Goal: Transaction & Acquisition: Register for event/course

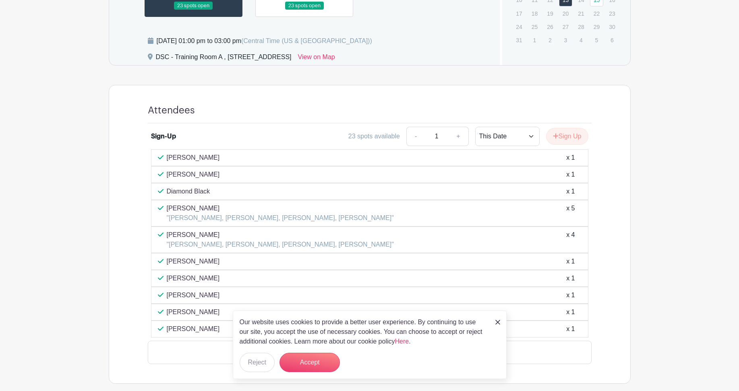
scroll to position [443, 0]
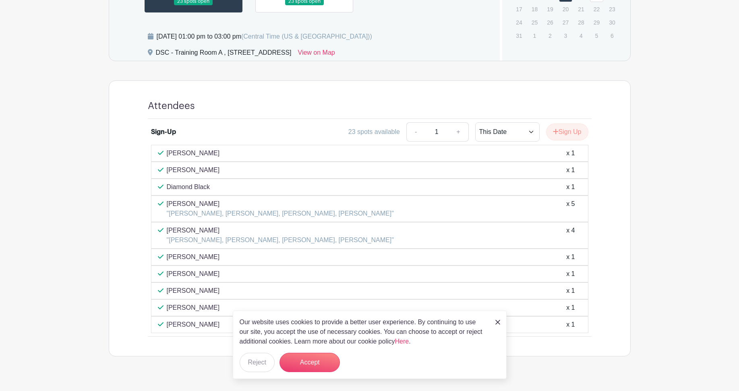
click at [481, 129] on button "Sign Up" at bounding box center [567, 132] width 42 height 17
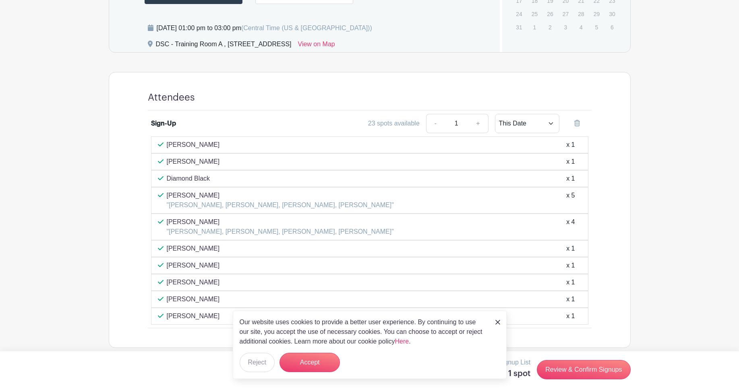
scroll to position [459, 0]
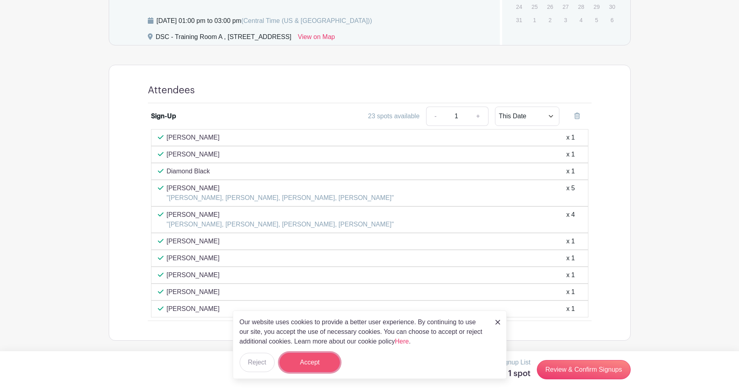
click at [301, 246] on button "Accept" at bounding box center [309, 362] width 60 height 19
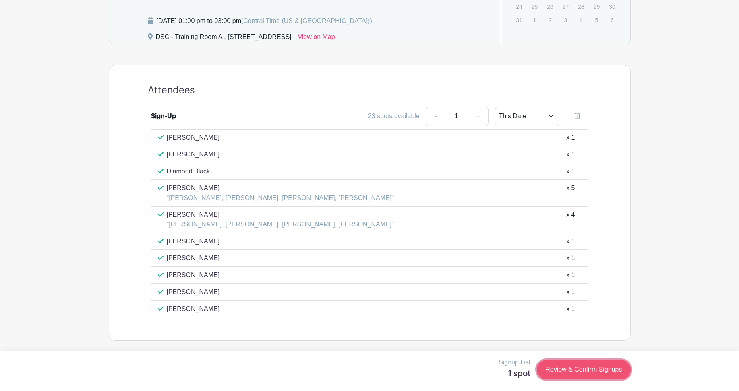
click at [481, 246] on link "Review & Confirm Signups" at bounding box center [583, 369] width 93 height 19
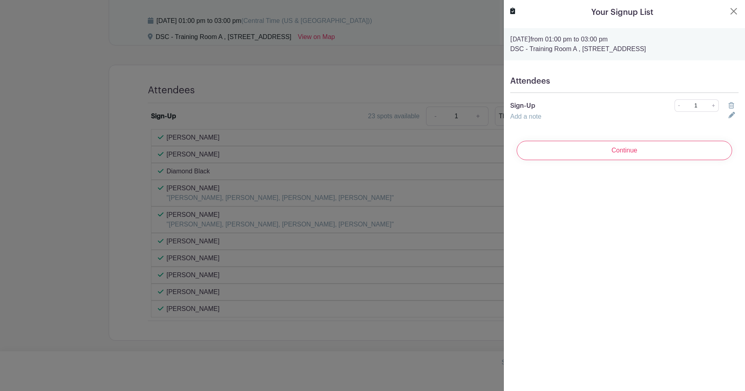
click at [481, 118] on link "Add a note" at bounding box center [525, 116] width 31 height 7
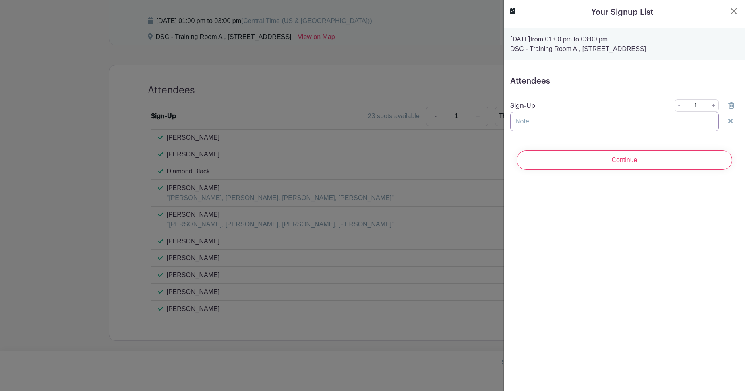
click at [481, 125] on input "text" at bounding box center [614, 121] width 209 height 19
type input "s"
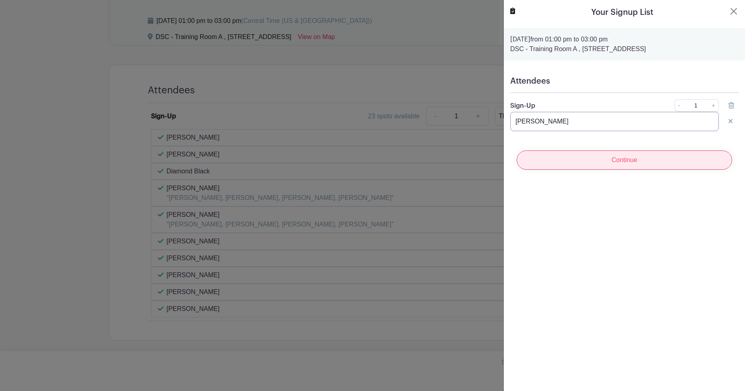
type input "[PERSON_NAME]"
click at [481, 162] on input "Continue" at bounding box center [624, 160] width 215 height 19
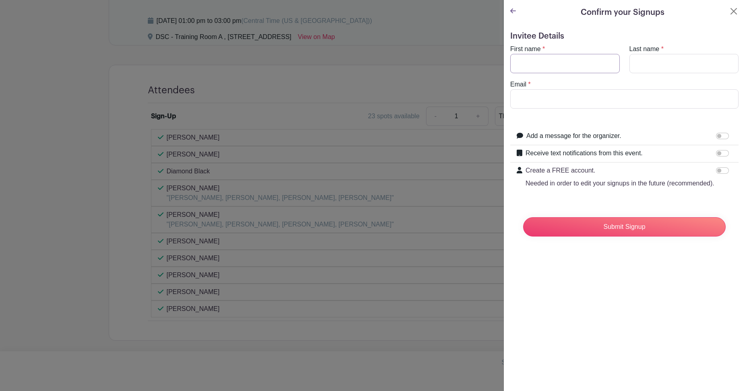
click at [481, 65] on input "First name" at bounding box center [565, 63] width 110 height 19
type input "JASMINE"
type input "[PERSON_NAME]"
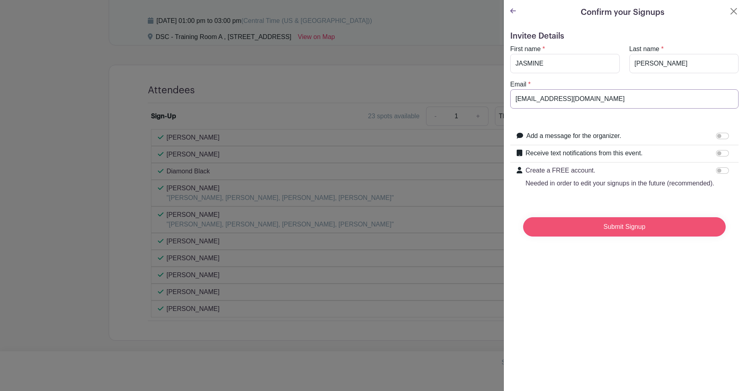
type input "[EMAIL_ADDRESS][DOMAIN_NAME]"
click at [481, 234] on input "Submit Signup" at bounding box center [624, 226] width 203 height 19
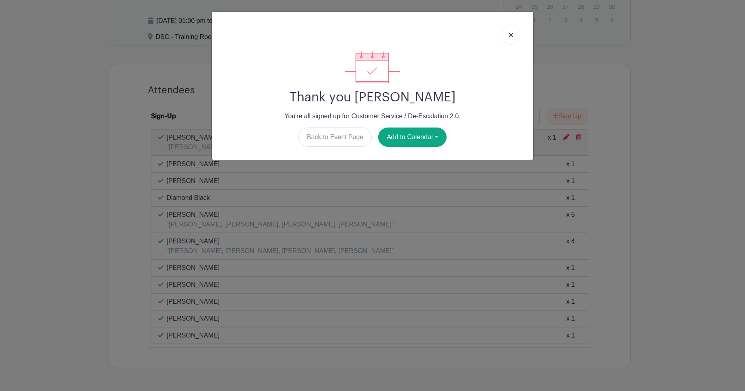
click at [481, 34] on img at bounding box center [511, 35] width 5 height 5
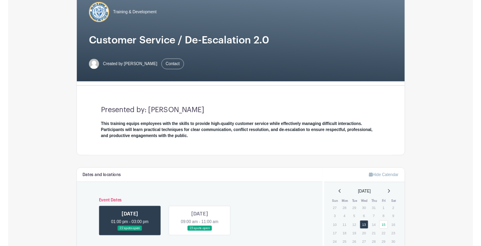
scroll to position [0, 0]
